Goal: Task Accomplishment & Management: Manage account settings

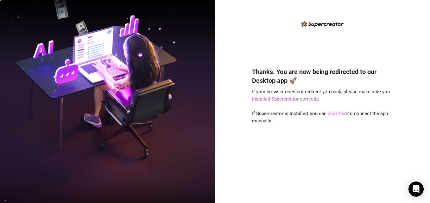
click at [336, 114] on link "click here" at bounding box center [338, 114] width 21 height 6
click at [338, 114] on link "click here" at bounding box center [338, 114] width 21 height 6
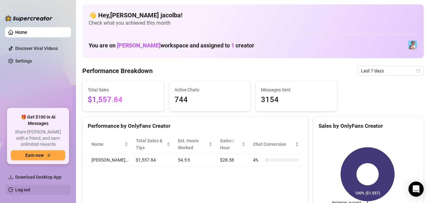
click at [28, 189] on link "Log out" at bounding box center [22, 190] width 15 height 5
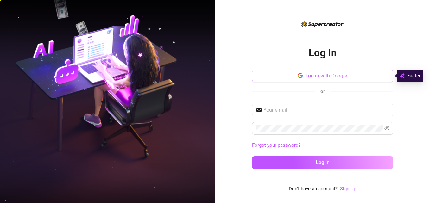
click at [344, 77] on span "Log in with Google" at bounding box center [326, 76] width 42 height 6
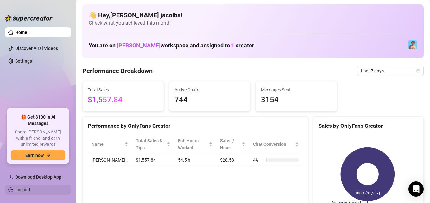
click at [28, 188] on link "Log out" at bounding box center [22, 190] width 15 height 5
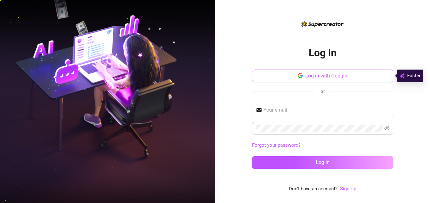
click at [349, 80] on button "Log in with Google" at bounding box center [322, 76] width 141 height 13
